Goal: Information Seeking & Learning: Understand process/instructions

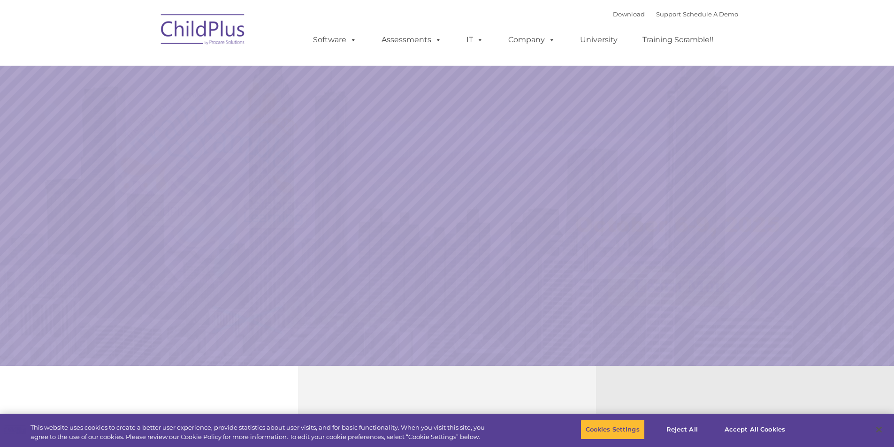
select select "MEDIUM"
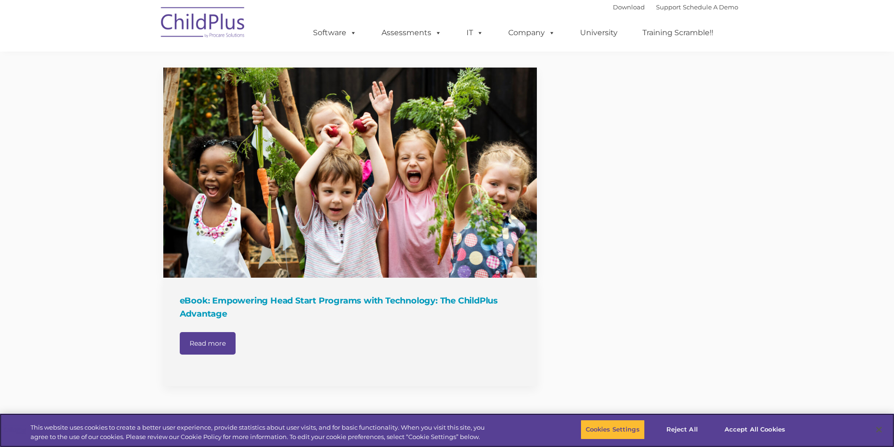
scroll to position [956, 0]
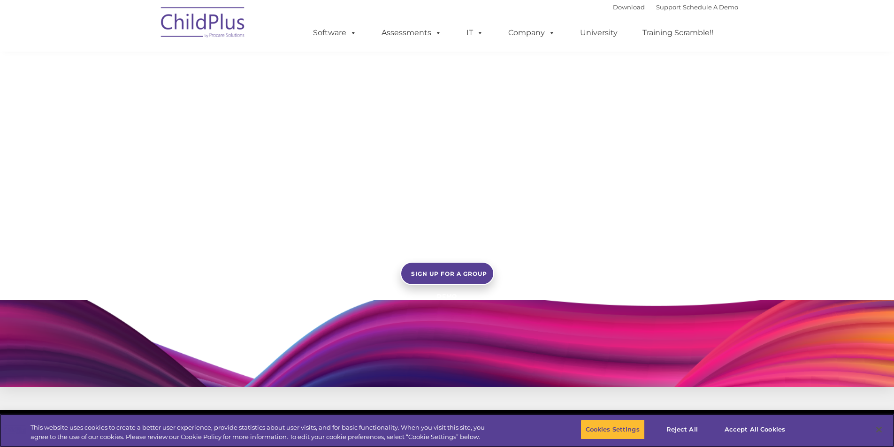
scroll to position [795, 0]
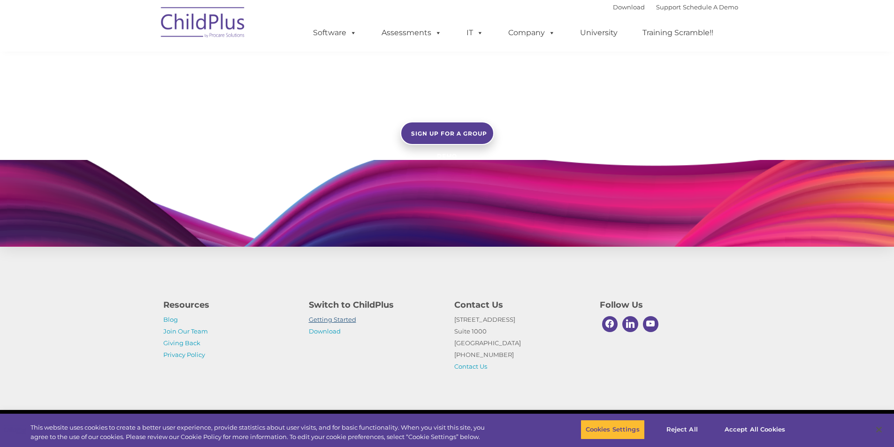
click at [329, 321] on link "Getting Started" at bounding box center [332, 320] width 47 height 8
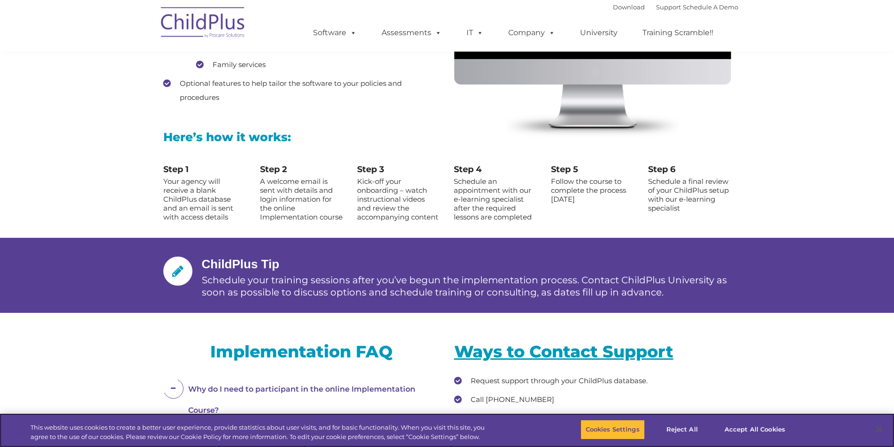
scroll to position [969, 0]
